Goal: Task Accomplishment & Management: Complete application form

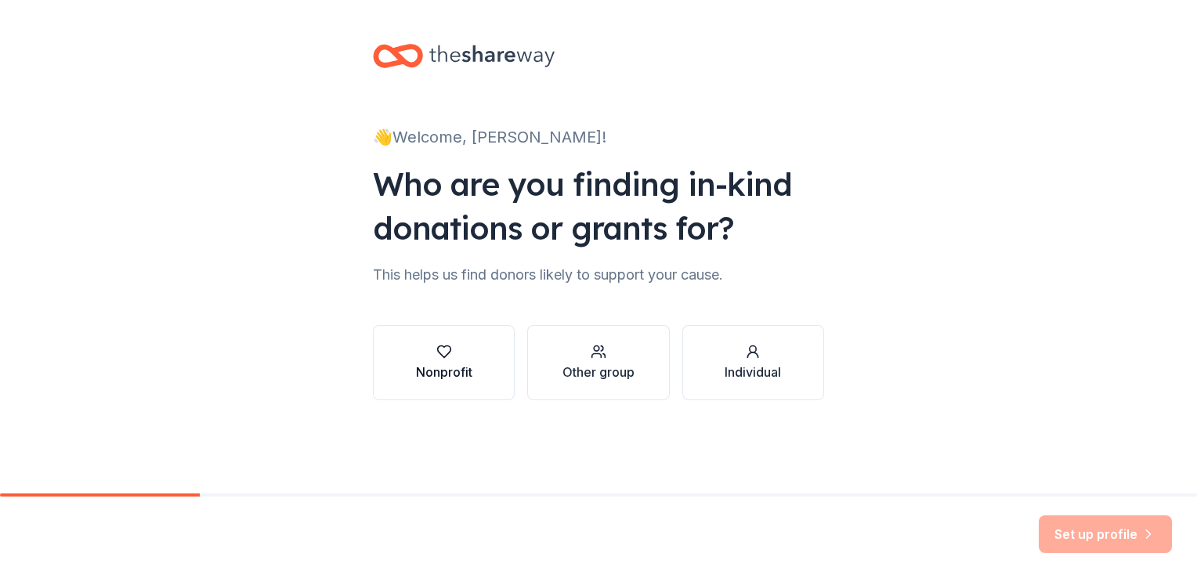
click at [486, 393] on button "Nonprofit" at bounding box center [444, 362] width 142 height 75
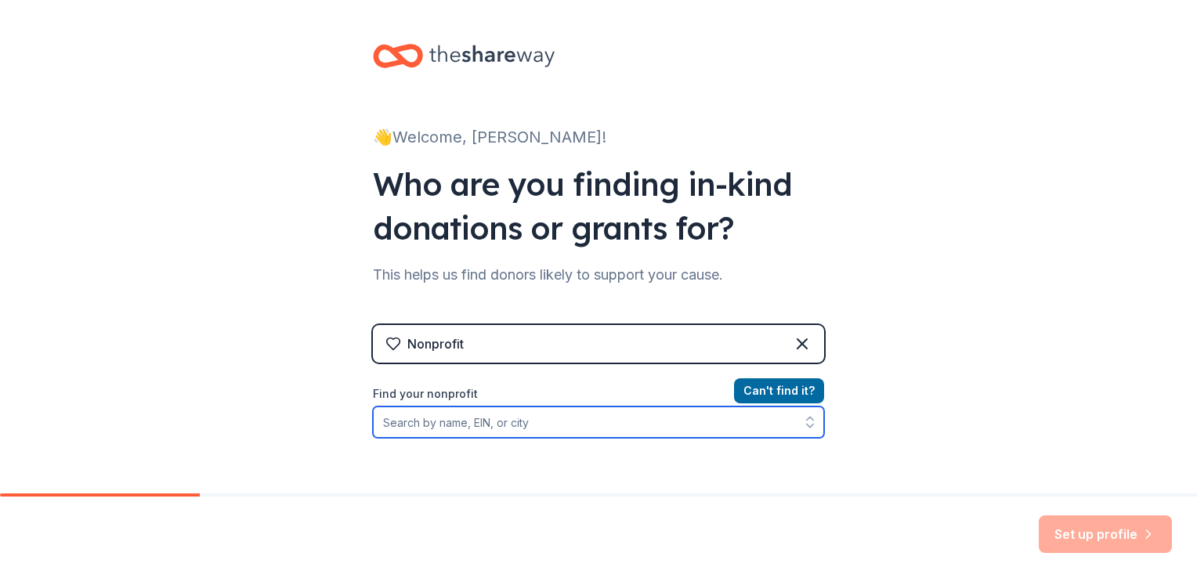
click at [497, 429] on input "Find your nonprofit" at bounding box center [598, 422] width 451 height 31
type input "g"
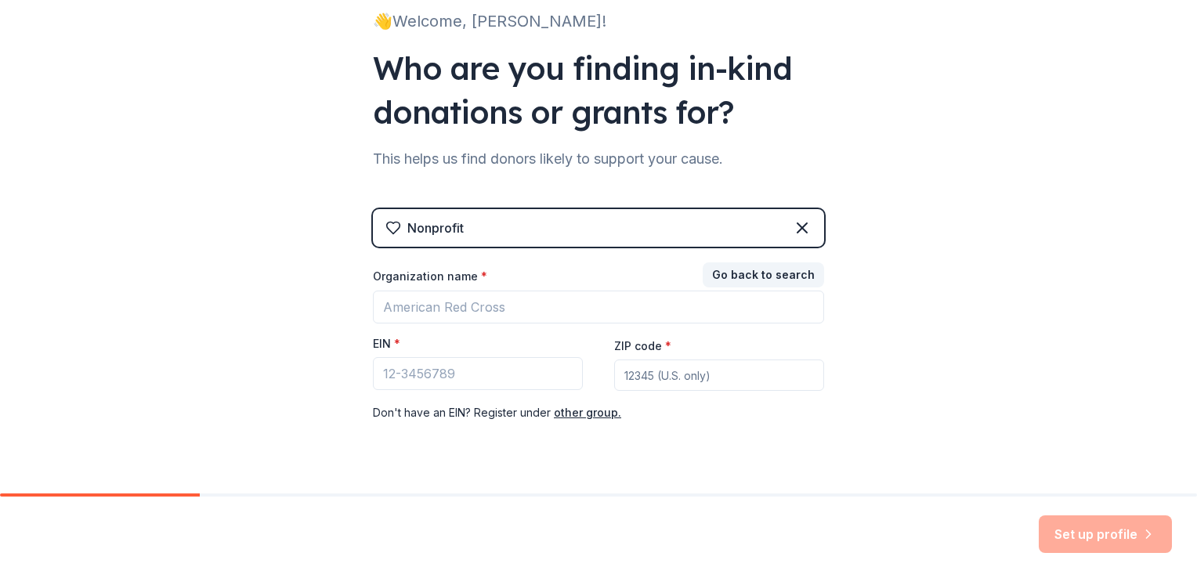
scroll to position [150, 0]
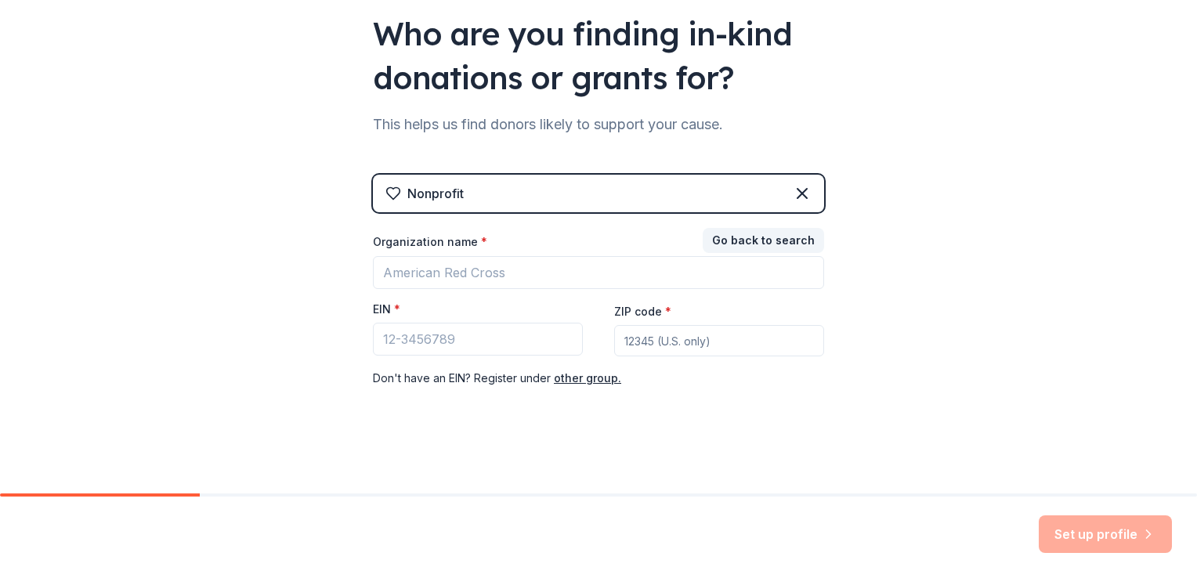
drag, startPoint x: 540, startPoint y: 190, endPoint x: 488, endPoint y: 196, distance: 52.1
click at [488, 196] on div "Nonprofit" at bounding box center [598, 194] width 451 height 38
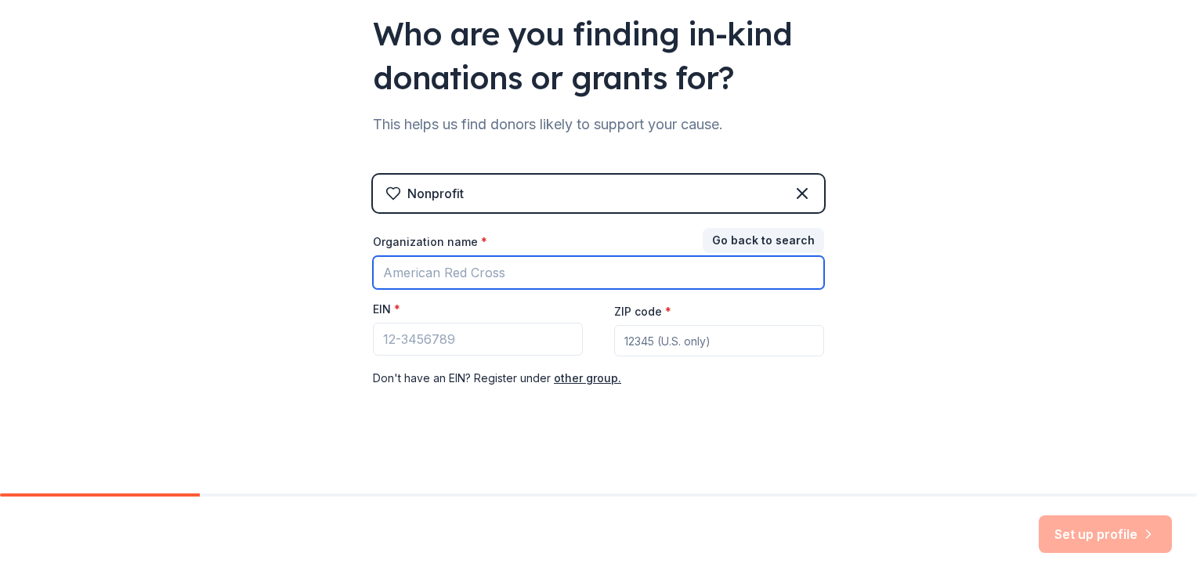
click at [531, 288] on div "Organization name * EIN * ZIP code * Don ' t have an EIN? Register under other …" at bounding box center [598, 311] width 451 height 154
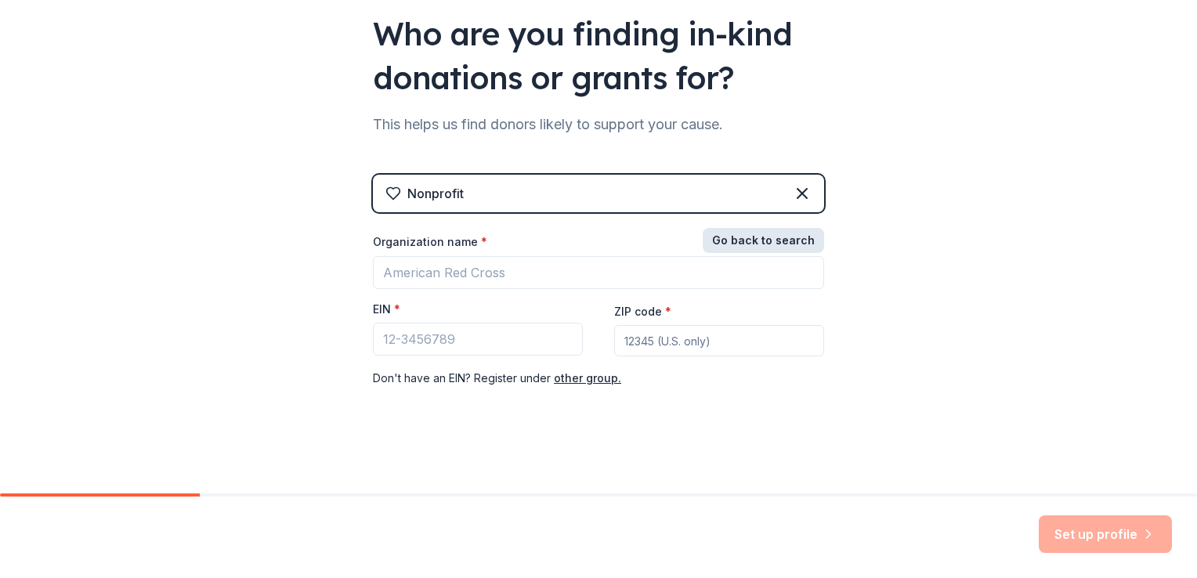
click at [762, 244] on button "Go back to search" at bounding box center [763, 240] width 121 height 25
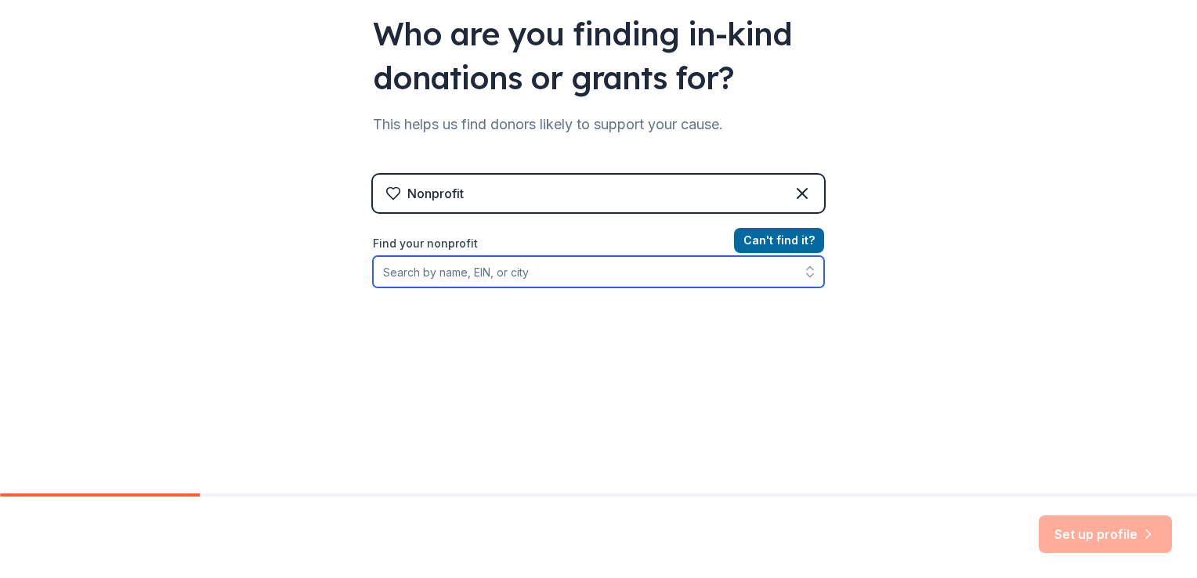
click at [649, 259] on input "Find your nonprofit" at bounding box center [598, 271] width 451 height 31
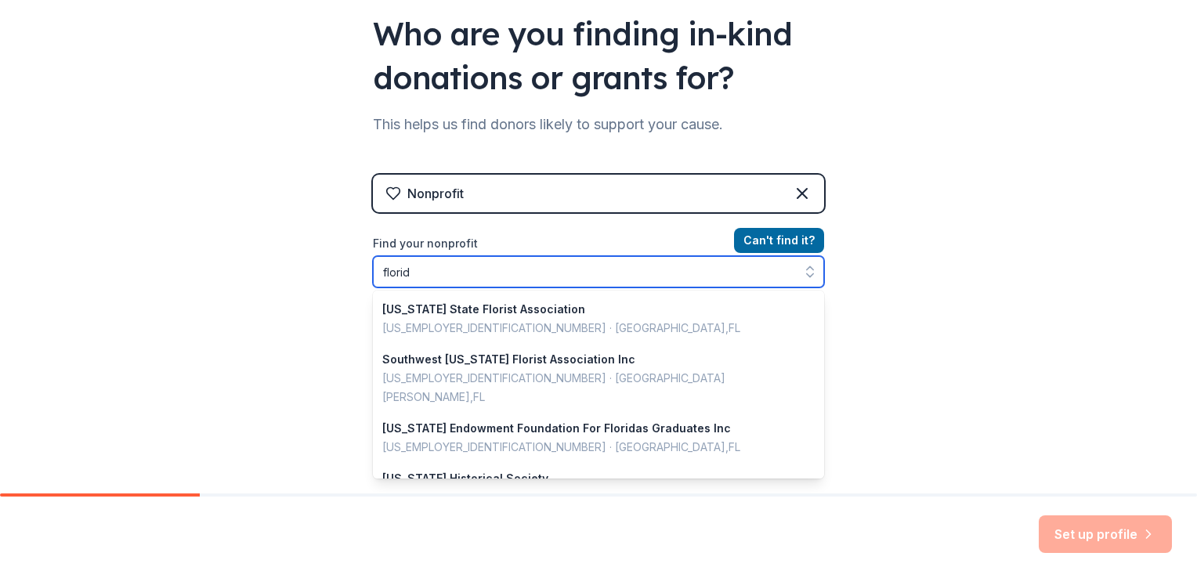
type input "[US_STATE]"
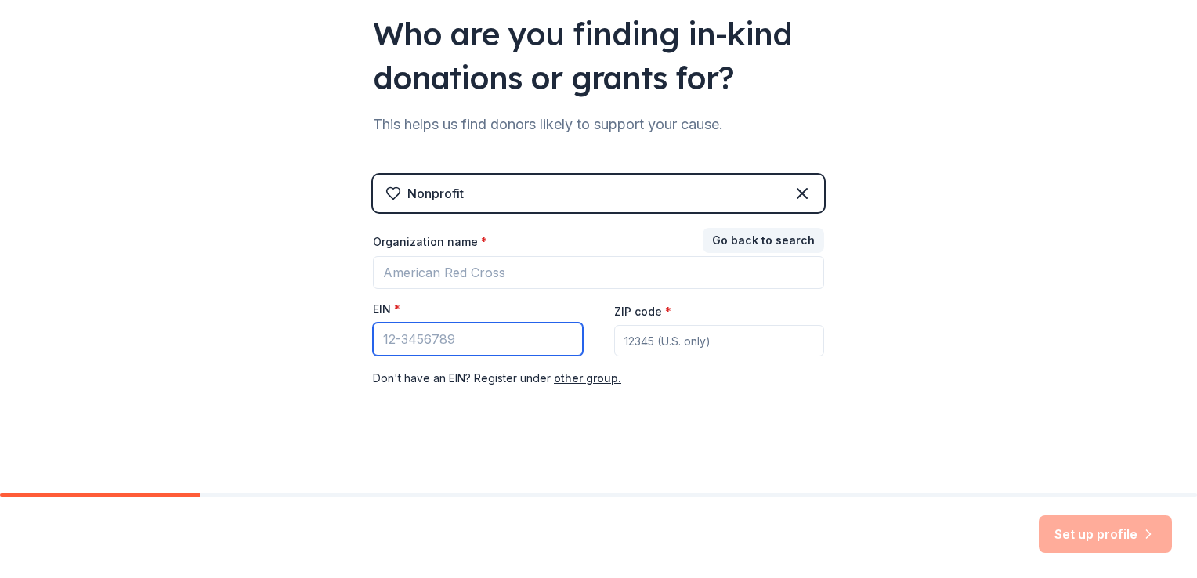
click at [501, 342] on input "EIN *" at bounding box center [478, 339] width 210 height 33
click at [729, 342] on input "ZIP code *" at bounding box center [719, 340] width 210 height 31
type input "32826"
click at [422, 338] on input "EIN *" at bounding box center [478, 339] width 210 height 33
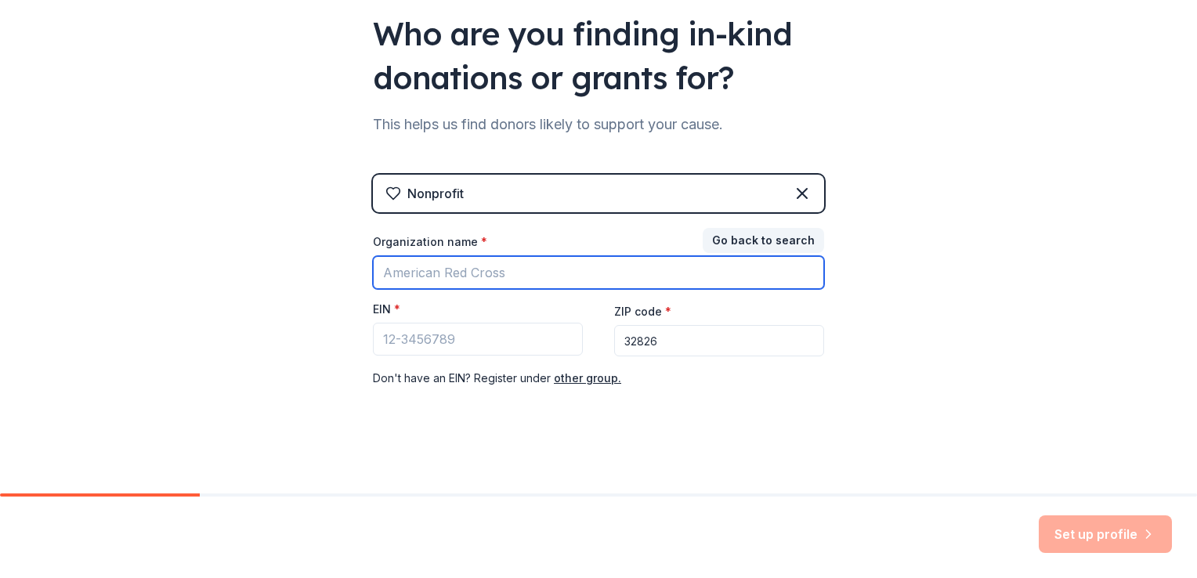
click at [443, 278] on input "Organization name *" at bounding box center [598, 272] width 451 height 33
type input "marcando generaciones"
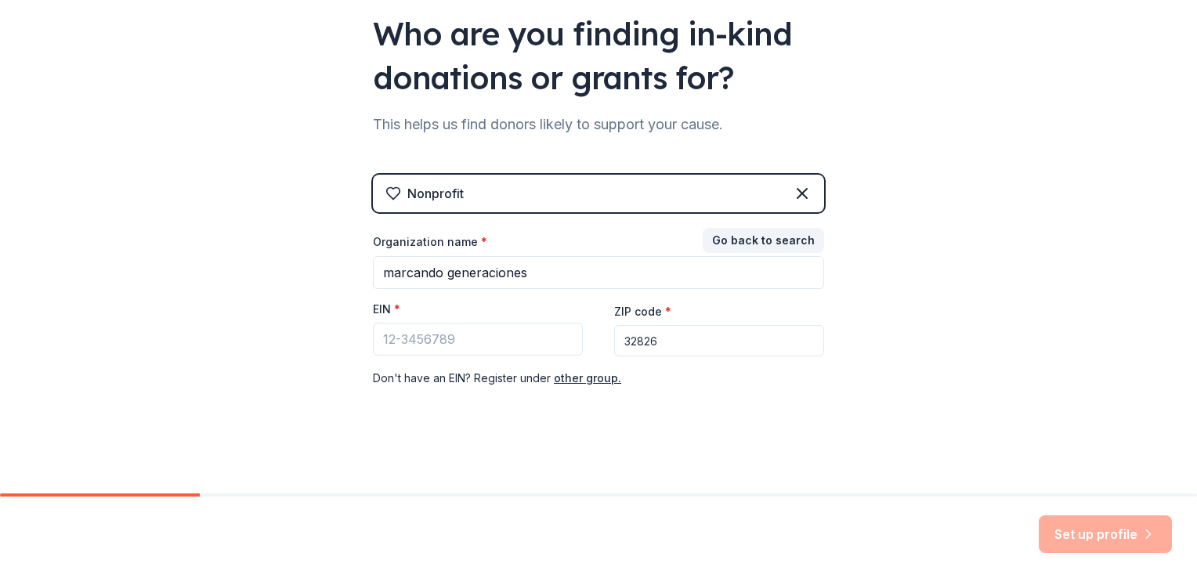
click at [445, 373] on div "Don ' t have an EIN? Register under other group." at bounding box center [598, 378] width 451 height 19
click at [556, 374] on button "other group." at bounding box center [587, 378] width 67 height 19
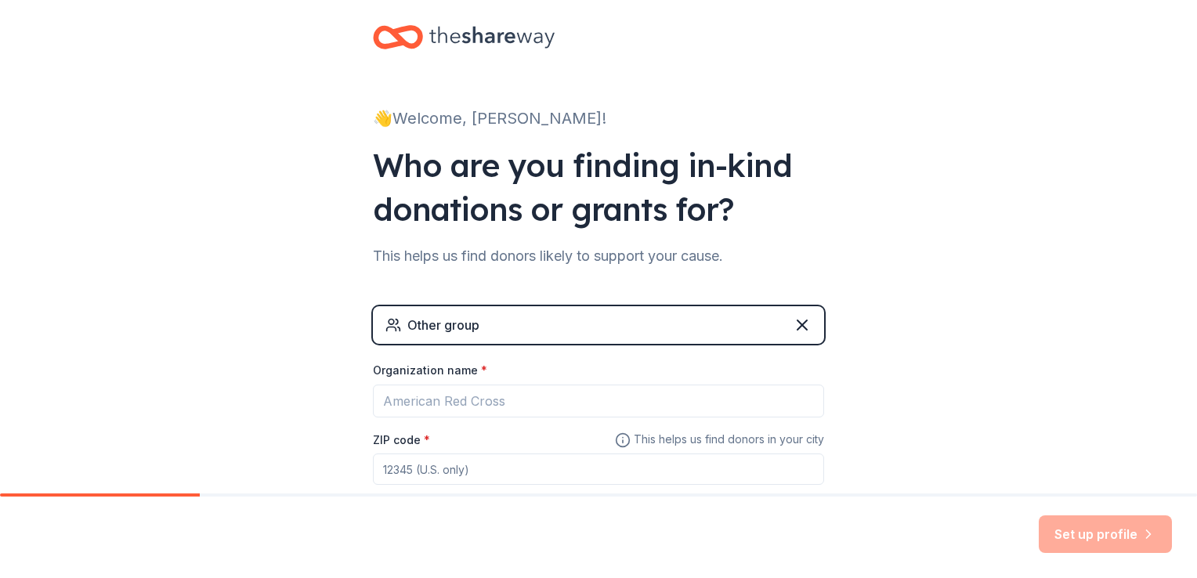
scroll to position [0, 0]
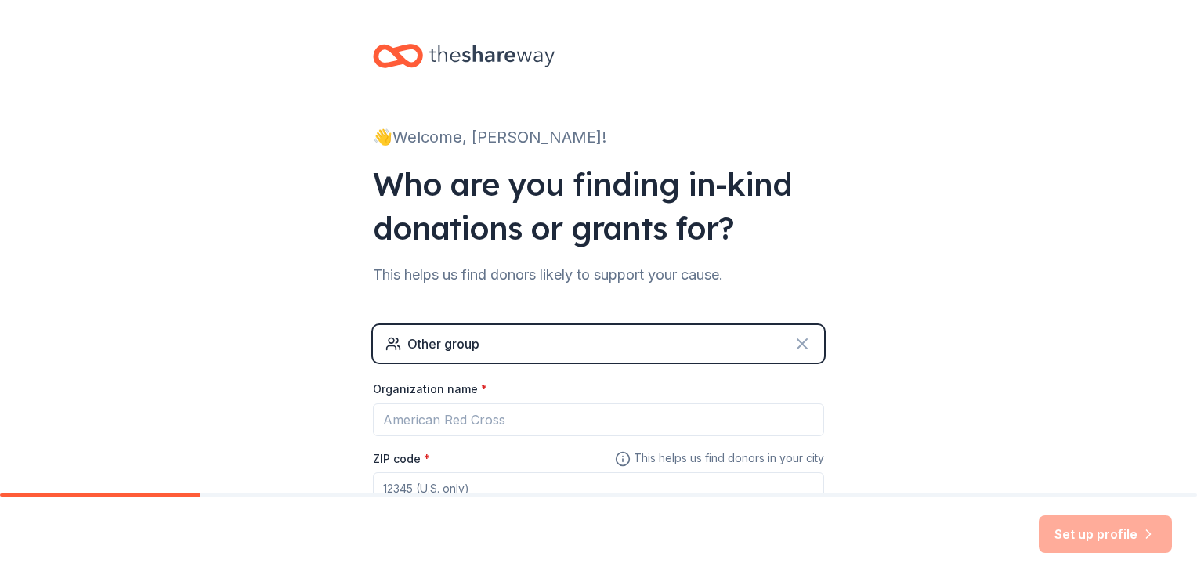
click at [798, 340] on icon at bounding box center [802, 344] width 19 height 19
drag, startPoint x: 383, startPoint y: 111, endPoint x: 403, endPoint y: 140, distance: 35.0
click at [392, 124] on div "👋 Welcome, [PERSON_NAME]! Who are you finding in-kind donations or grants for? …" at bounding box center [598, 305] width 501 height 610
click at [403, 140] on div "👋 Welcome, [PERSON_NAME]!" at bounding box center [598, 137] width 451 height 25
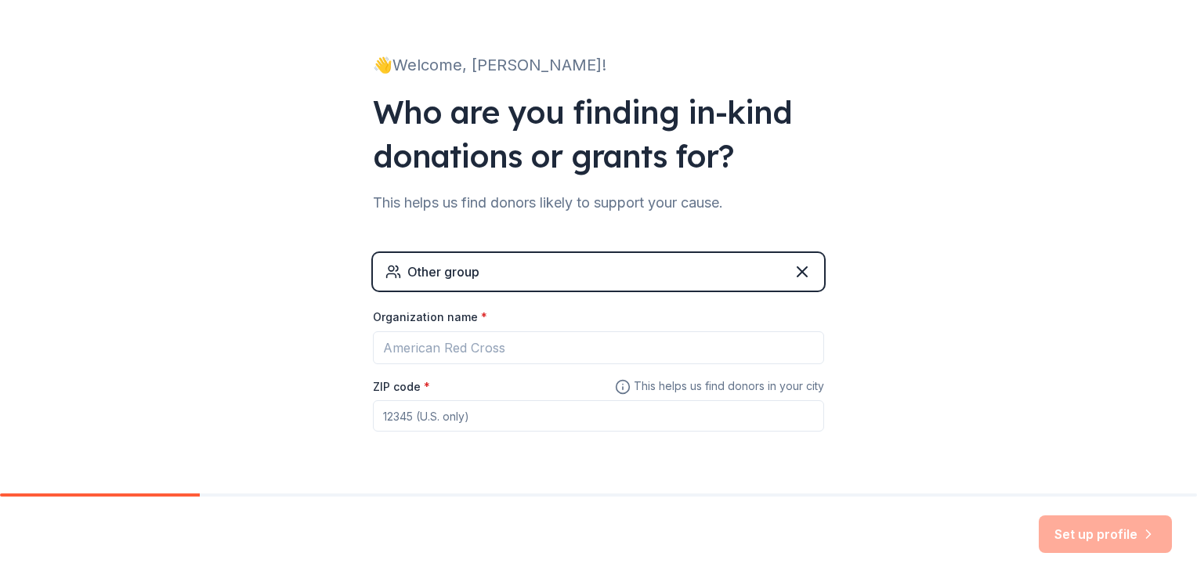
scroll to position [78, 0]
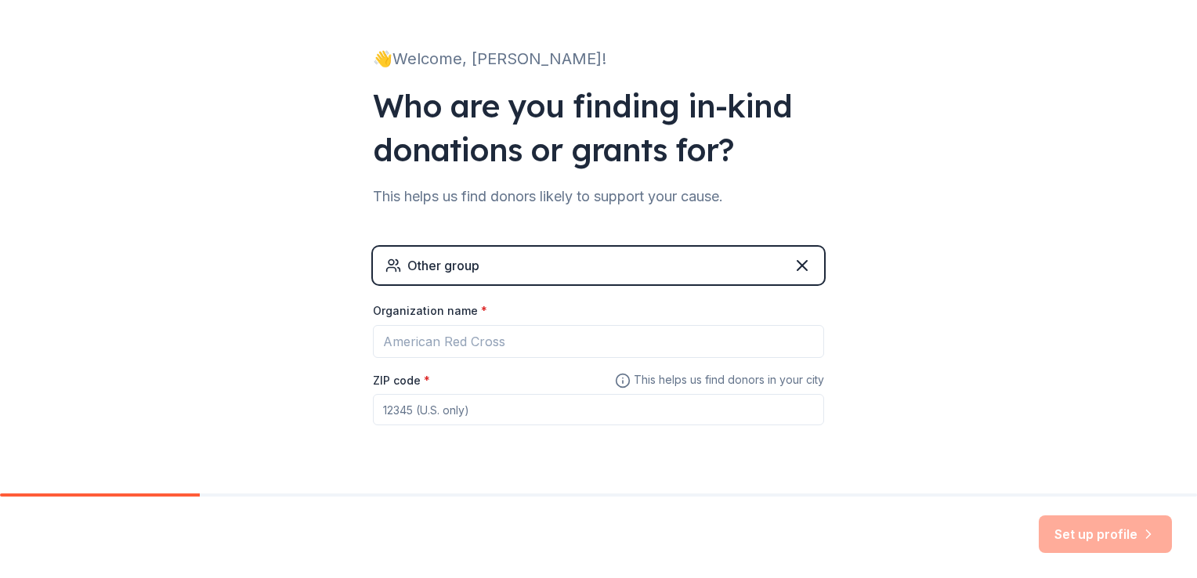
click at [481, 307] on div "Organization name *" at bounding box center [598, 314] width 451 height 22
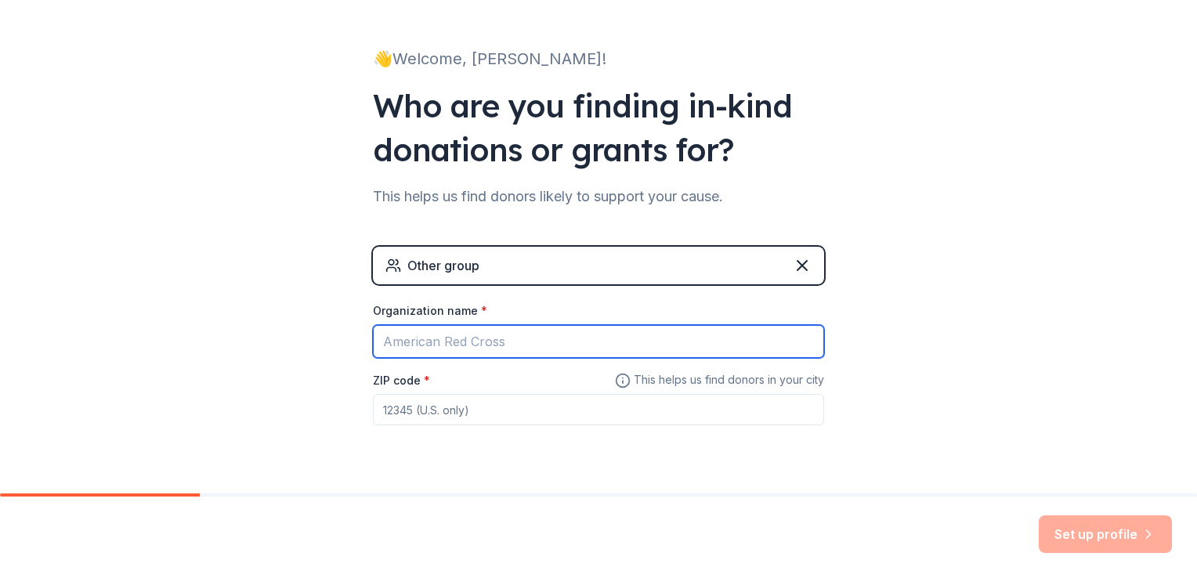
click at [467, 353] on input "Organization name *" at bounding box center [598, 341] width 451 height 33
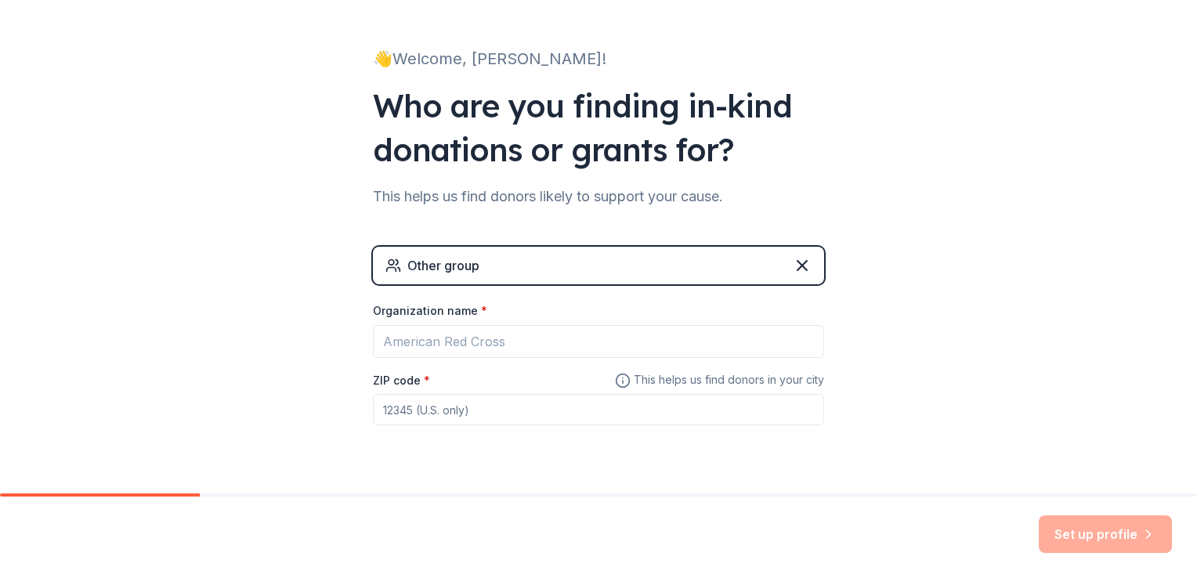
click at [509, 418] on input "ZIP code *" at bounding box center [598, 409] width 451 height 31
click at [510, 418] on input "ZIP code *" at bounding box center [598, 409] width 451 height 31
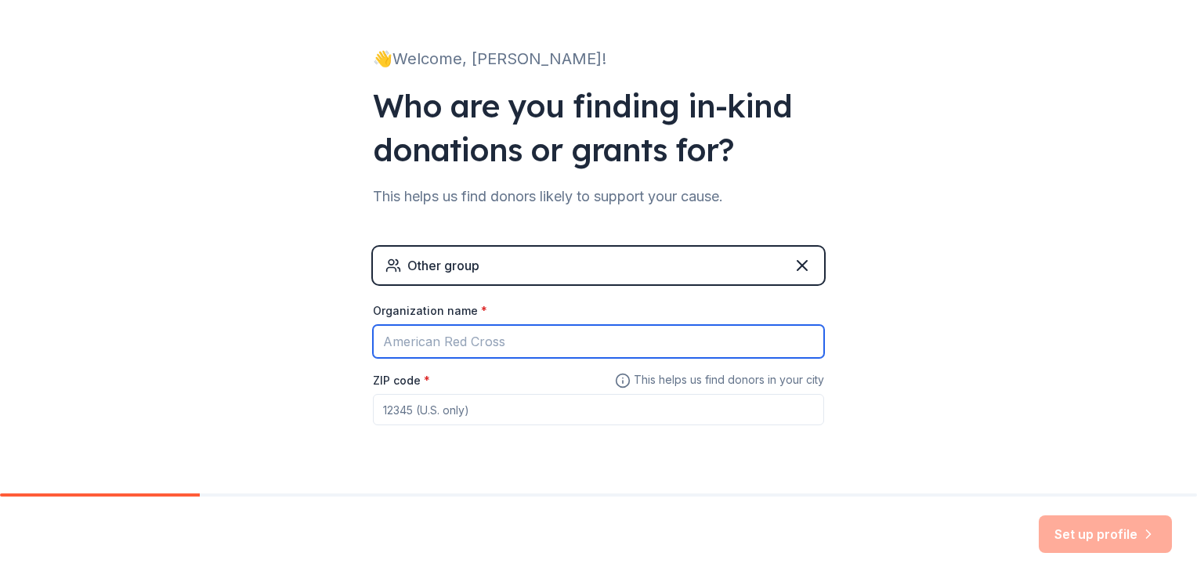
click at [469, 338] on input "Organization name *" at bounding box center [598, 341] width 451 height 33
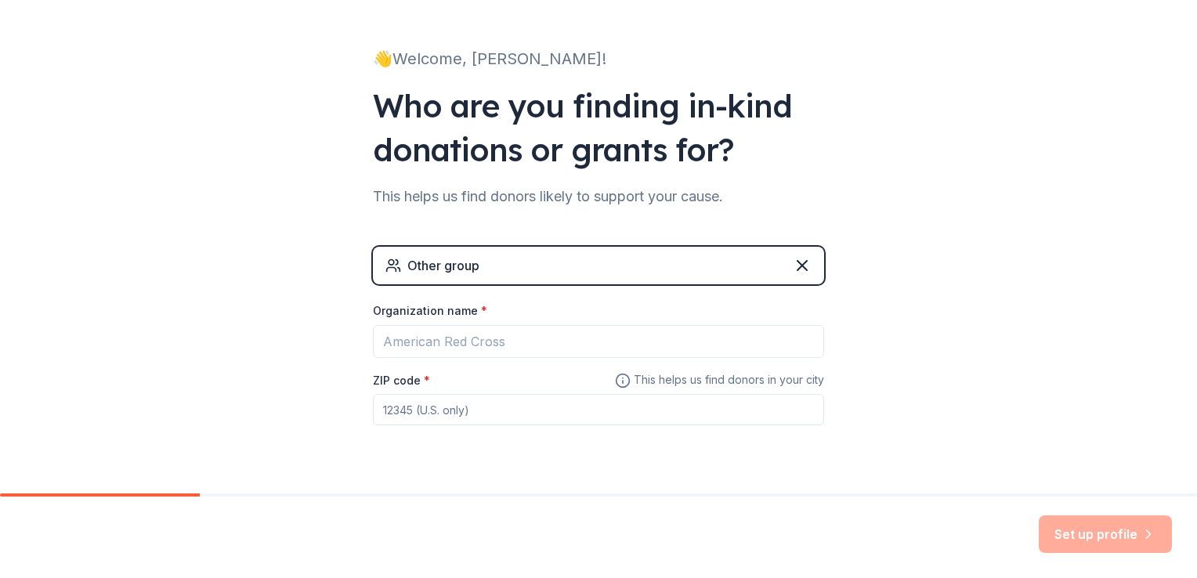
click at [566, 277] on div "Other group" at bounding box center [598, 266] width 451 height 38
click at [570, 266] on div "Other group" at bounding box center [598, 266] width 451 height 38
click at [807, 270] on div "Other group" at bounding box center [598, 266] width 451 height 38
drag, startPoint x: 800, startPoint y: 267, endPoint x: 791, endPoint y: 262, distance: 10.9
click at [793, 262] on icon at bounding box center [802, 265] width 19 height 19
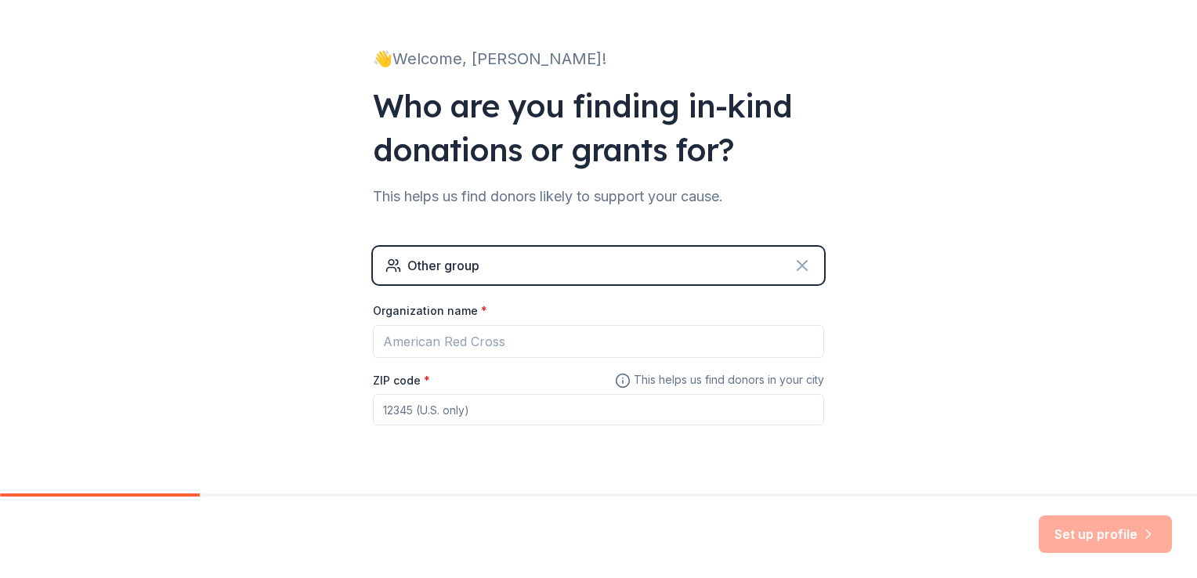
click at [793, 262] on icon at bounding box center [802, 265] width 19 height 19
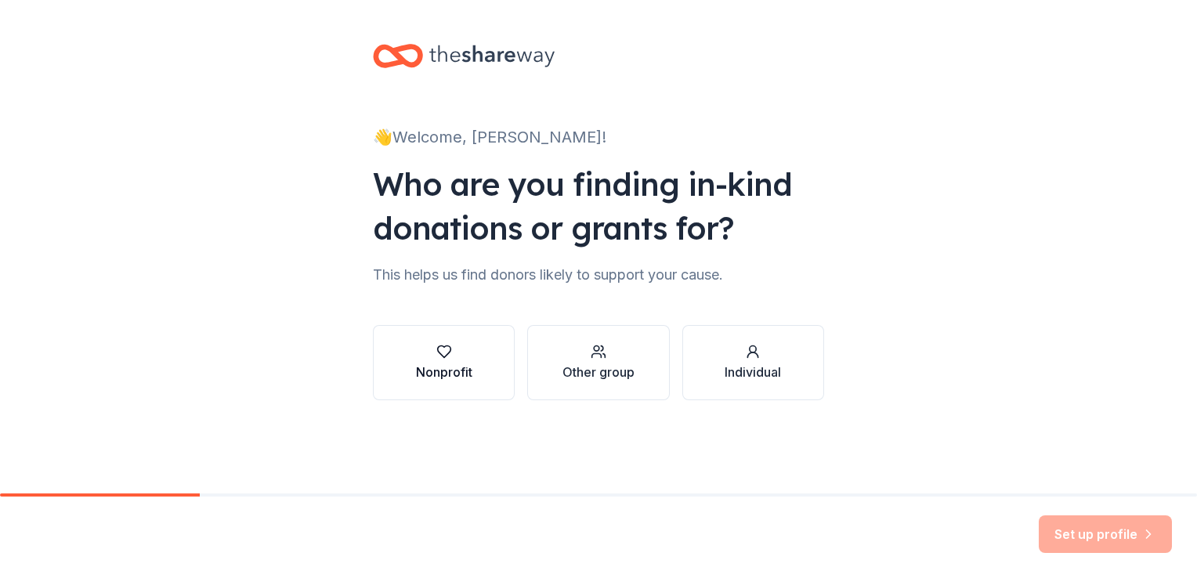
click at [505, 364] on button "Nonprofit" at bounding box center [444, 362] width 142 height 75
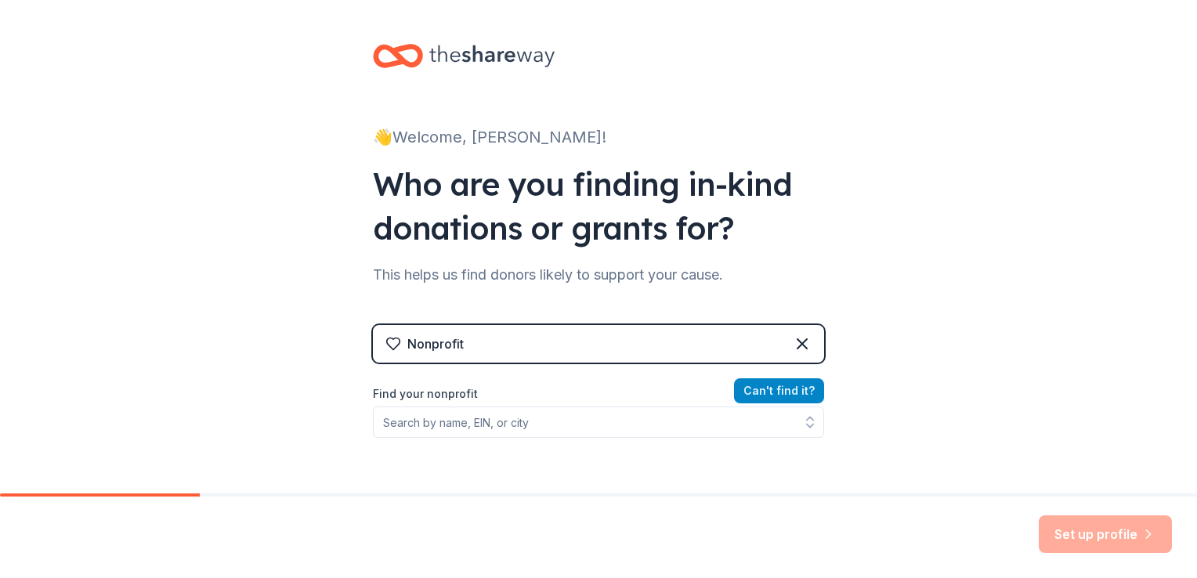
click at [787, 393] on button "Can ' t find it?" at bounding box center [779, 390] width 90 height 25
click at [750, 371] on div "Nonprofit Go back to search Organization name * EIN * ZIP code * Don ' t have a…" at bounding box center [598, 447] width 451 height 244
click at [753, 384] on button "Go back to search" at bounding box center [763, 390] width 121 height 25
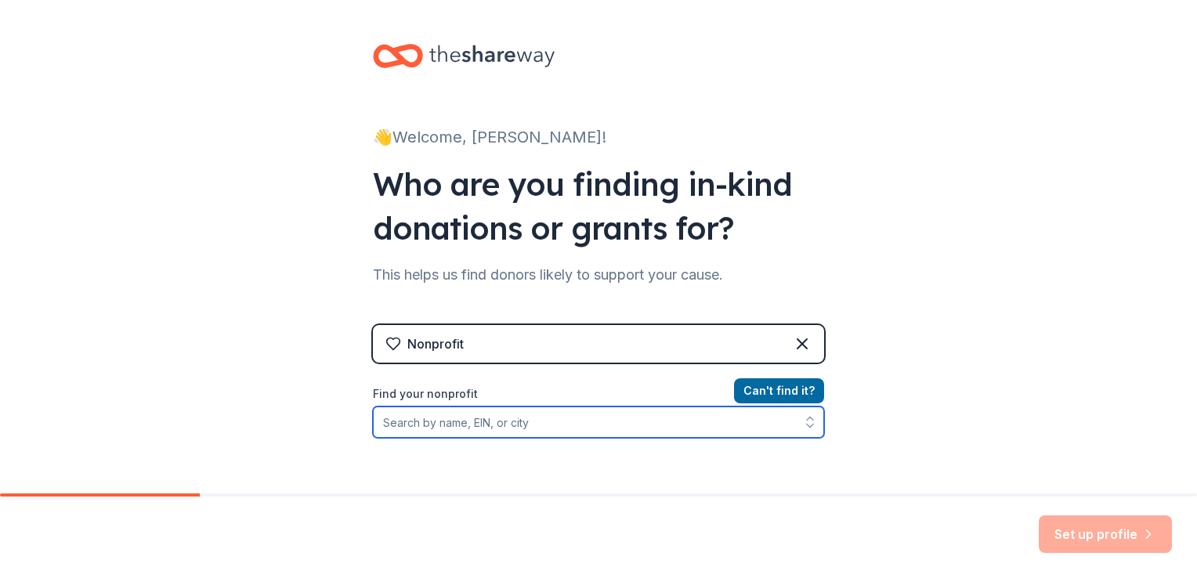
click at [592, 407] on input "Find your nonprofit" at bounding box center [598, 422] width 451 height 31
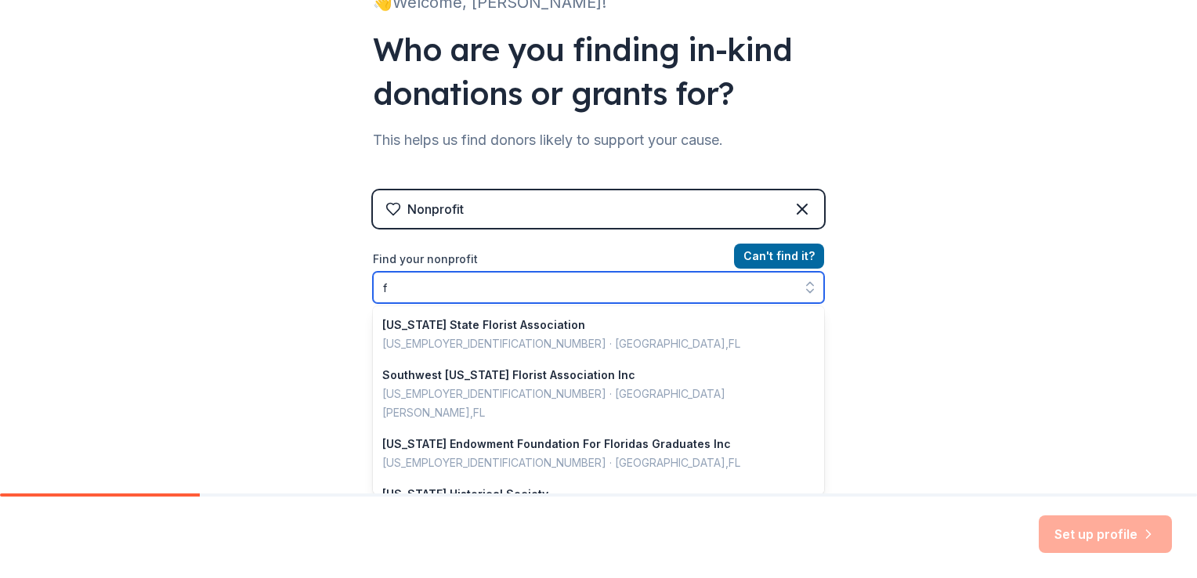
scroll to position [1106, 0]
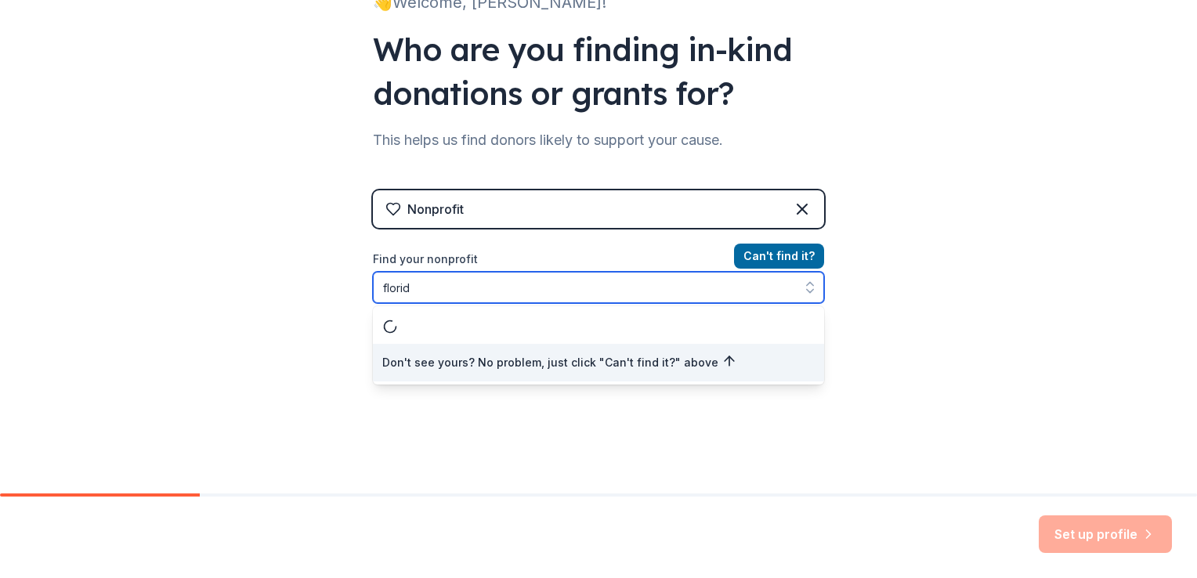
type input "[US_STATE]"
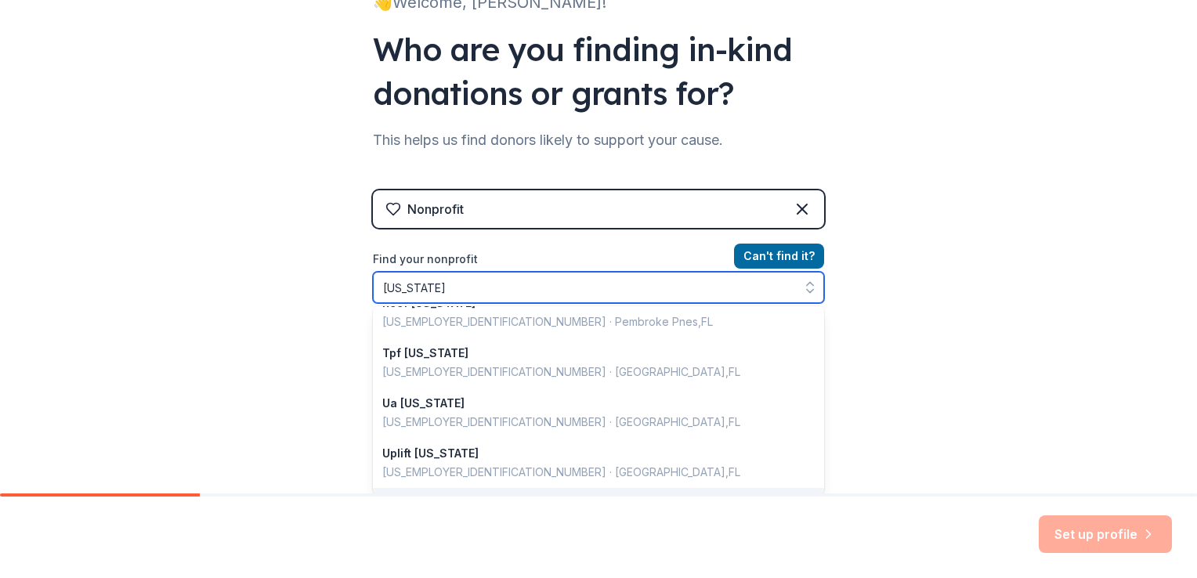
scroll to position [1109, 0]
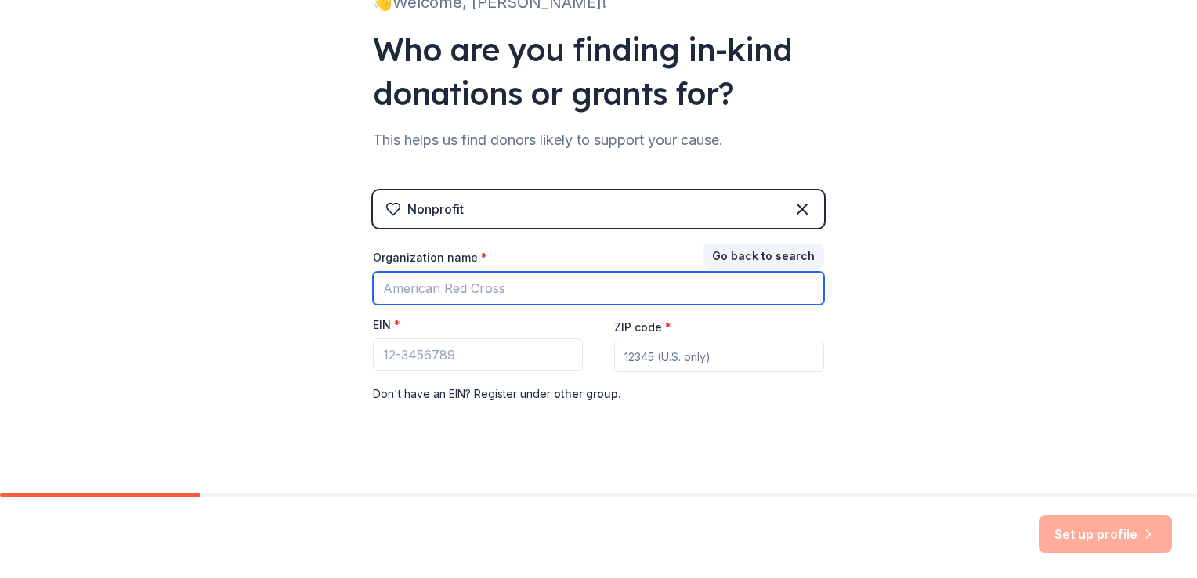
click at [549, 300] on input "Organization name *" at bounding box center [598, 288] width 451 height 33
type input "marcando generaciones"
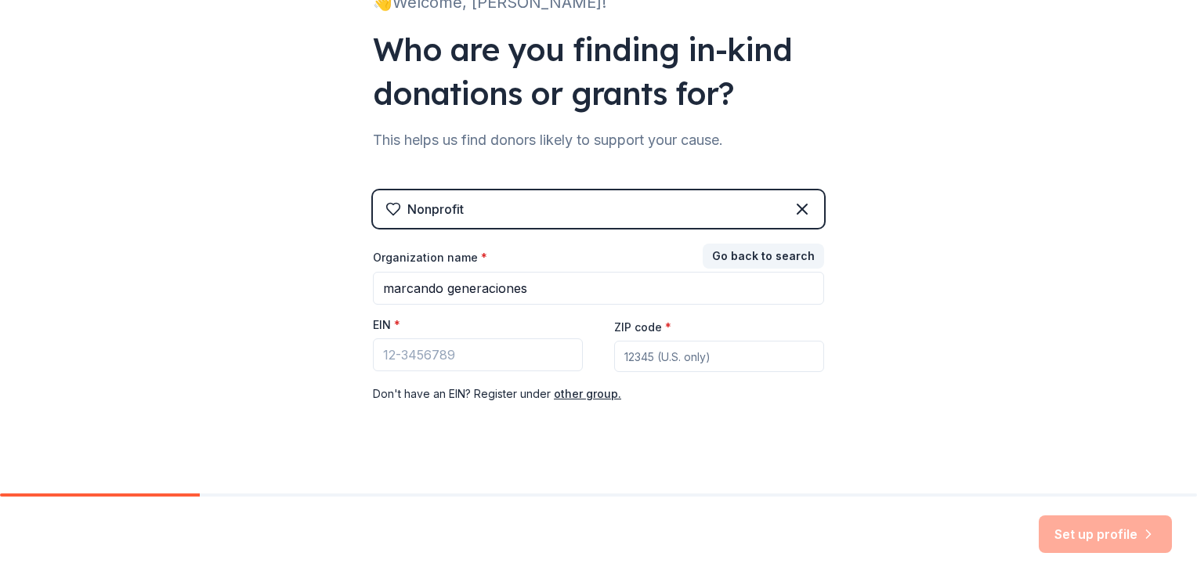
type input "32826"
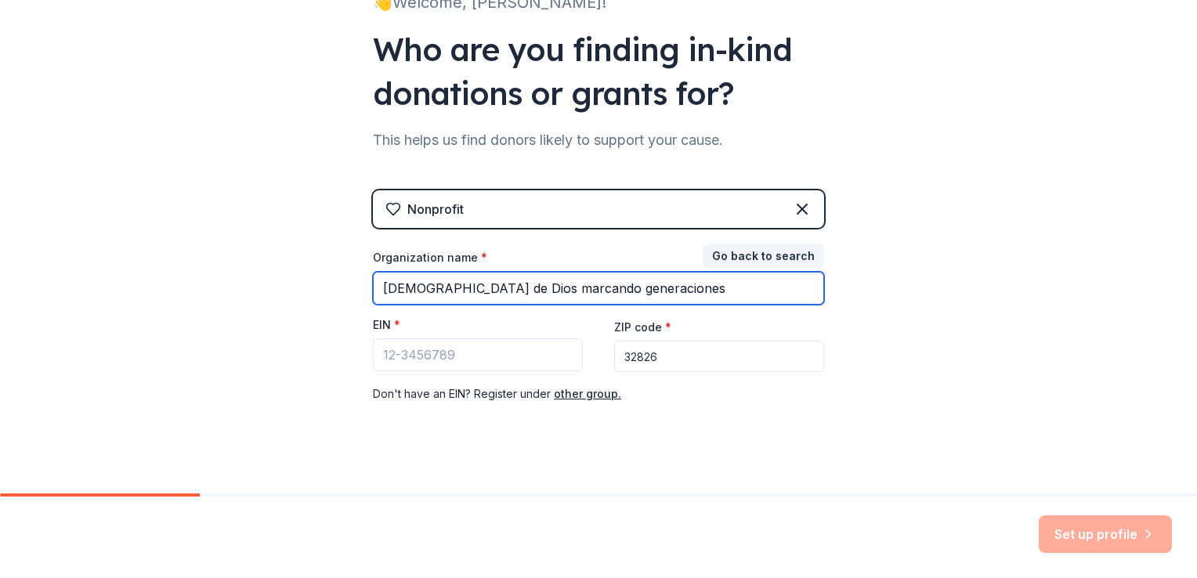
type input "[DEMOGRAPHIC_DATA] de Dios marcando generaciones"
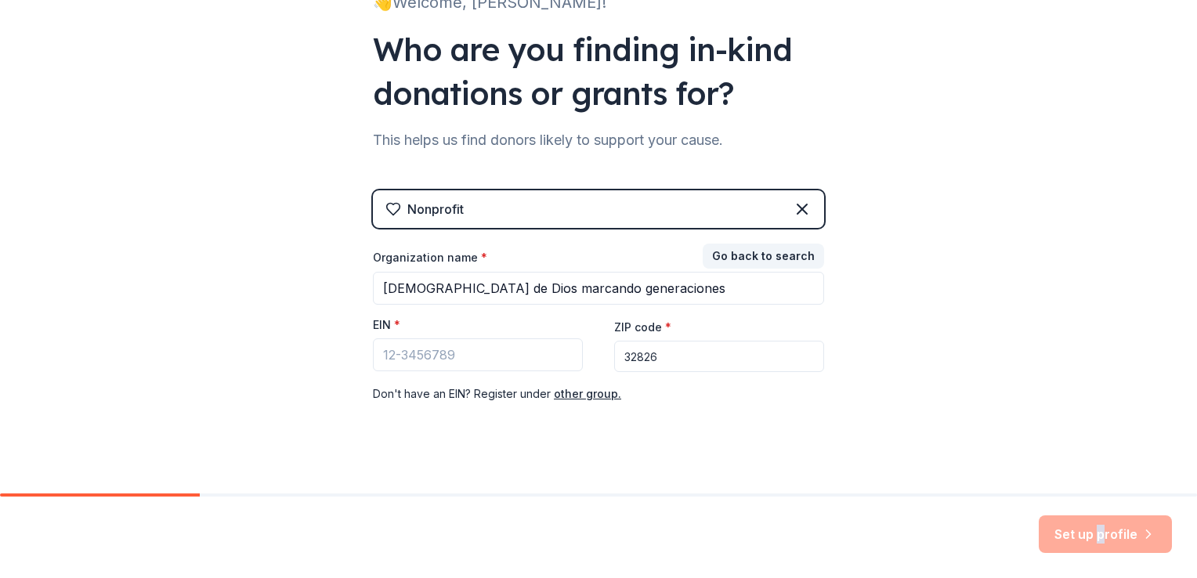
click at [1101, 538] on div "Set up profile" at bounding box center [1105, 535] width 133 height 38
click at [654, 353] on input "32826" at bounding box center [719, 356] width 210 height 31
type input "32826"
drag, startPoint x: 1095, startPoint y: 535, endPoint x: 772, endPoint y: 416, distance: 344.8
click at [1094, 535] on div "Set up profile" at bounding box center [1105, 535] width 133 height 38
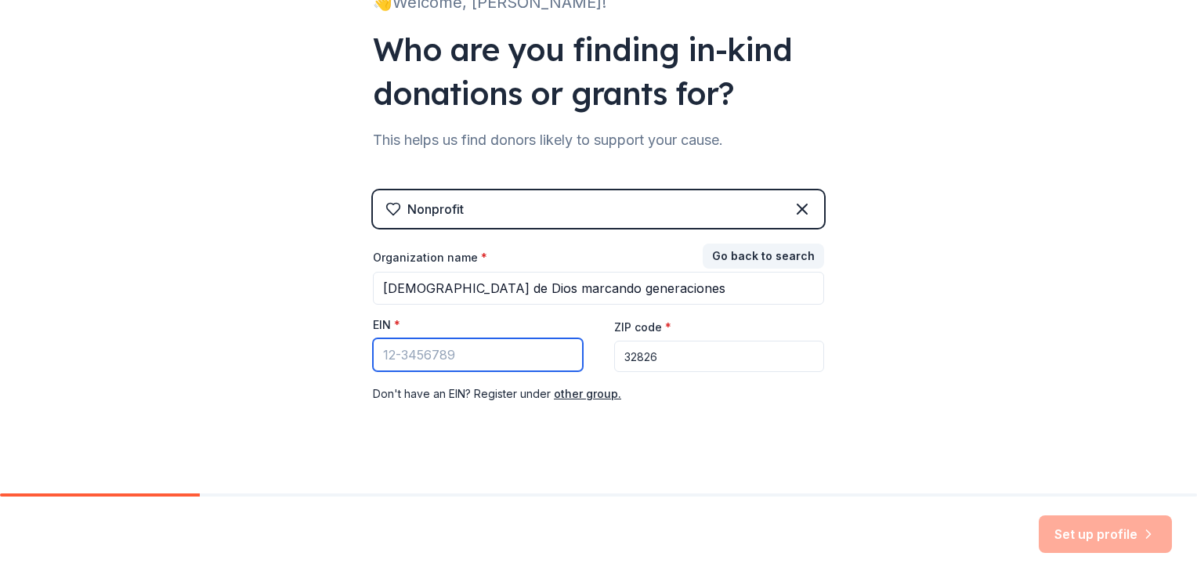
click at [489, 364] on input "EIN *" at bounding box center [478, 354] width 210 height 33
click at [420, 396] on div "Don ' t have an EIN? Register under other group." at bounding box center [598, 394] width 451 height 19
drag, startPoint x: 420, startPoint y: 396, endPoint x: 431, endPoint y: 396, distance: 11.0
click at [431, 396] on div "Don ' t have an EIN? Register under other group." at bounding box center [598, 394] width 451 height 19
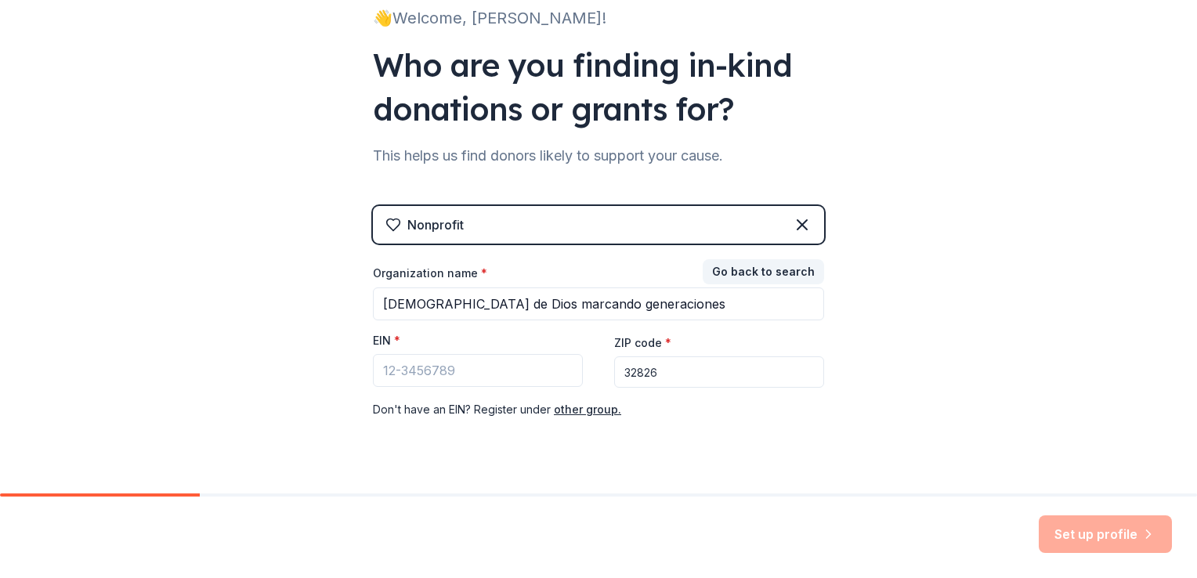
scroll to position [150, 0]
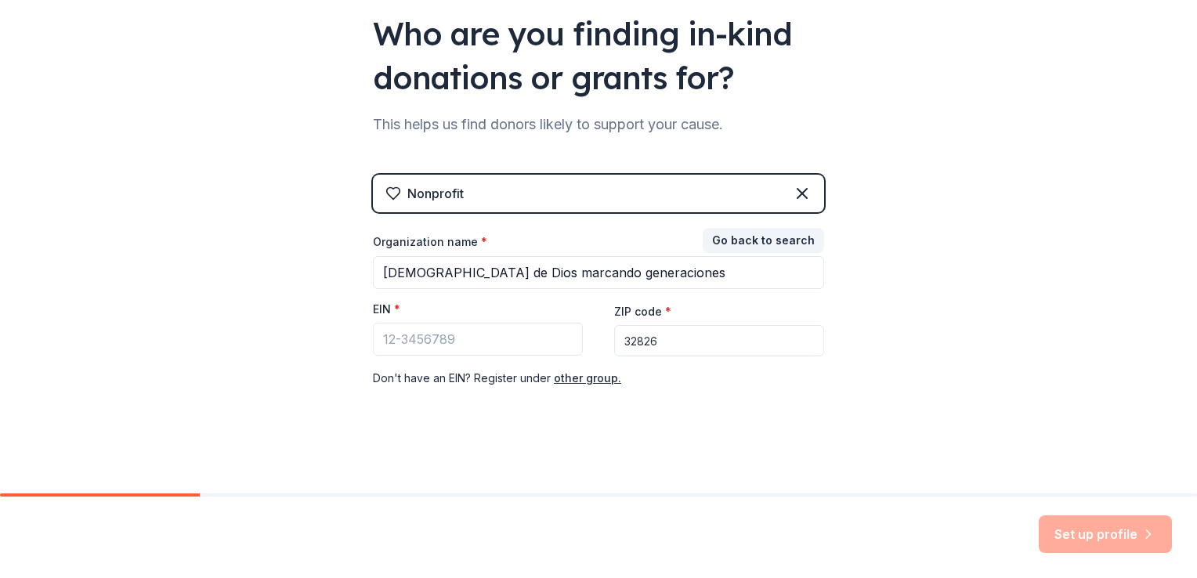
click at [1105, 537] on div "Set up profile" at bounding box center [1105, 535] width 133 height 38
drag, startPoint x: 449, startPoint y: 377, endPoint x: 473, endPoint y: 389, distance: 27.0
click at [473, 389] on div "Nonprofit Go back to search Organization name * iglesia de Dios marcando genera…" at bounding box center [598, 297] width 451 height 244
drag, startPoint x: 436, startPoint y: 378, endPoint x: 463, endPoint y: 387, distance: 29.0
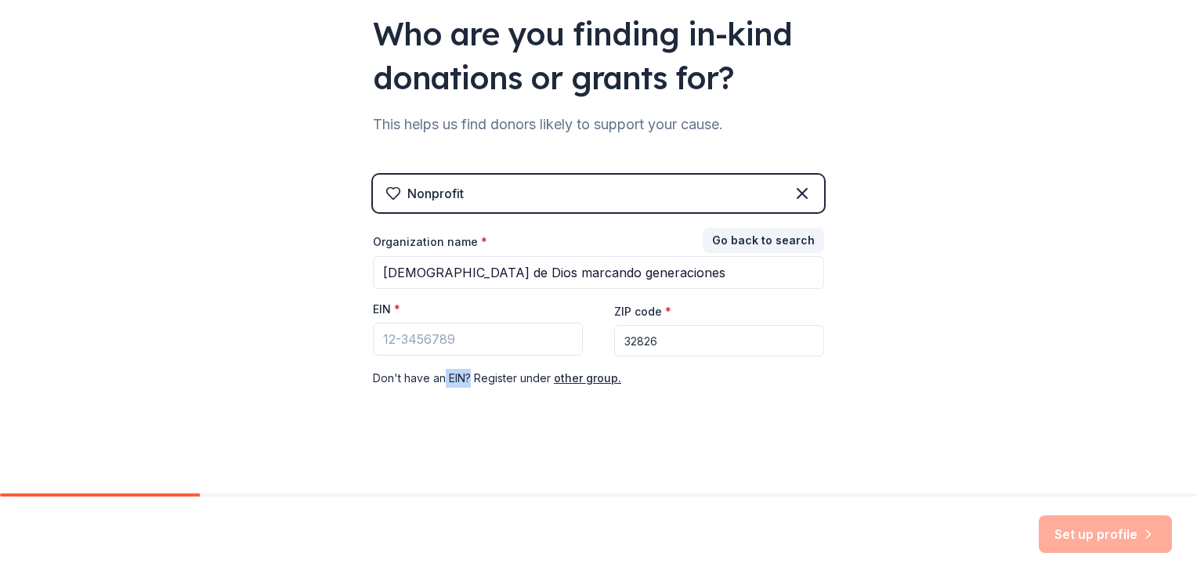
click at [463, 387] on div "Don ' t have an EIN? Register under other group." at bounding box center [598, 378] width 451 height 19
click at [814, 238] on button "Go back to search" at bounding box center [763, 240] width 121 height 25
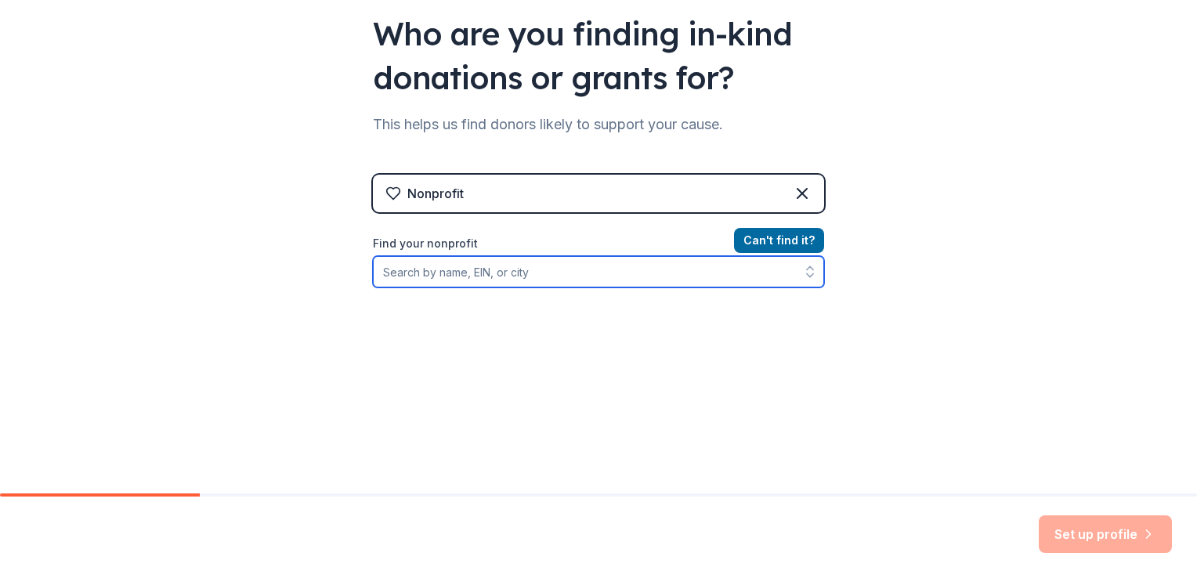
click at [774, 280] on input "Find your nonprofit" at bounding box center [598, 271] width 451 height 31
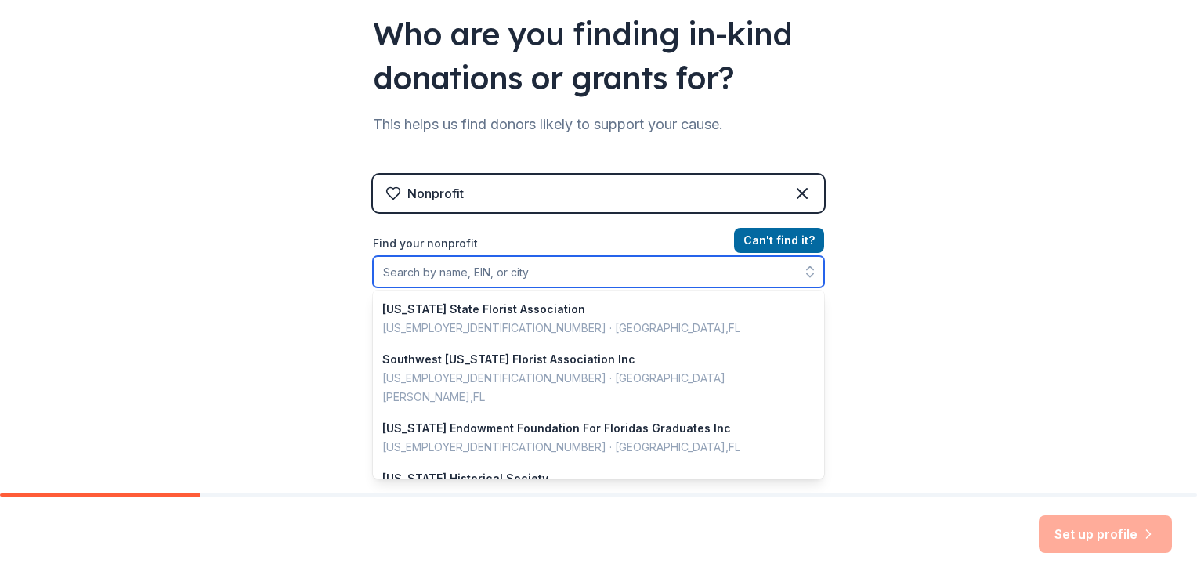
scroll to position [1106, 0]
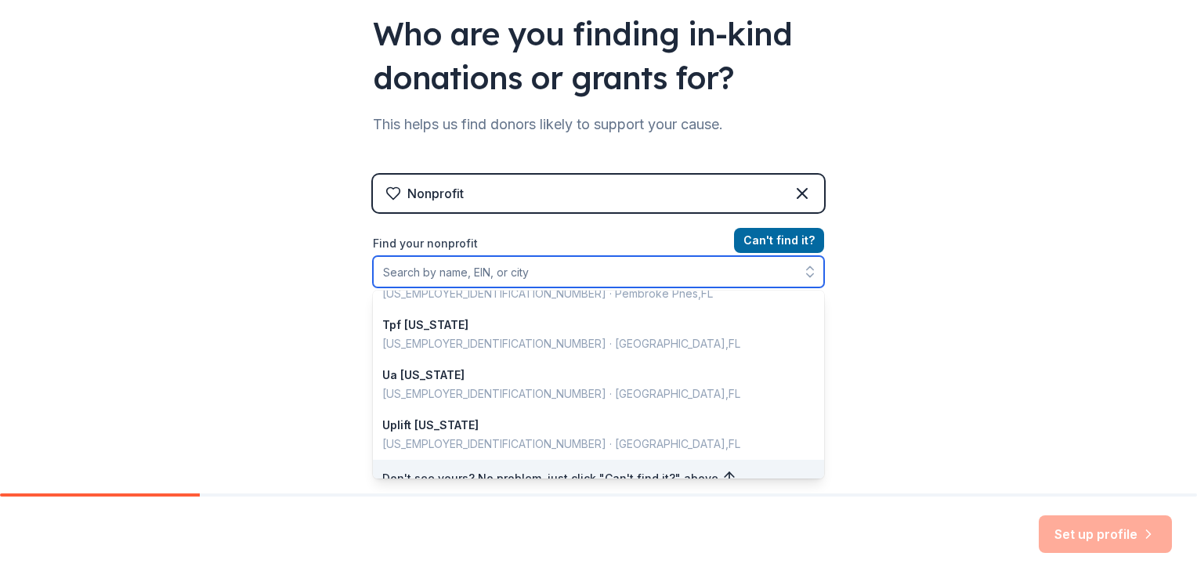
click at [810, 280] on button "button" at bounding box center [810, 271] width 28 height 31
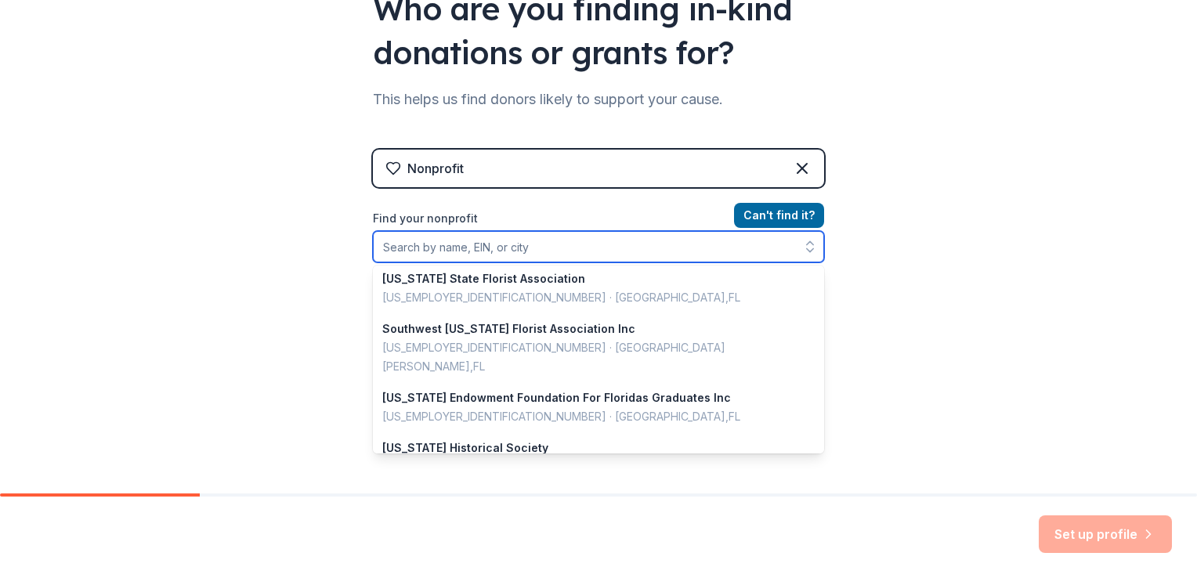
scroll to position [0, 0]
